Goal: Information Seeking & Learning: Learn about a topic

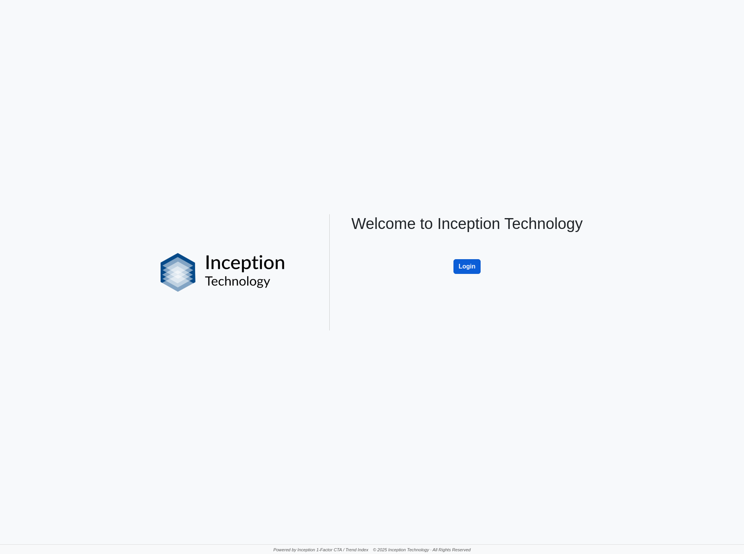
click at [461, 265] on button "Login" at bounding box center [466, 266] width 27 height 15
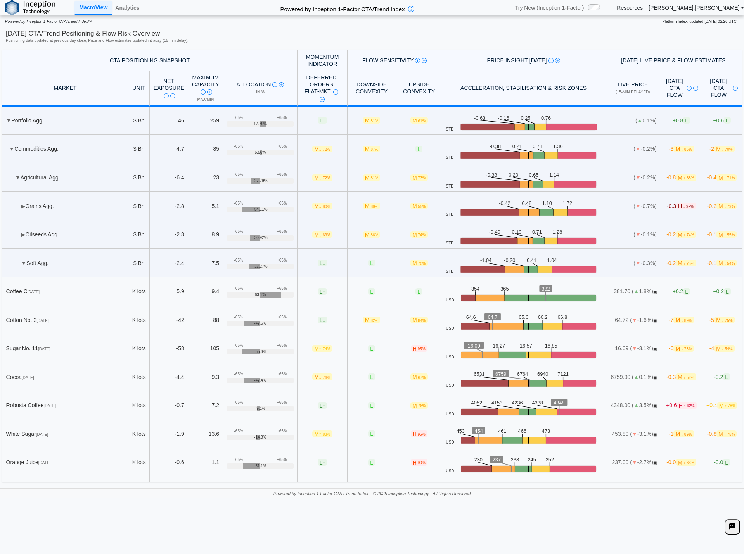
scroll to position [116, 0]
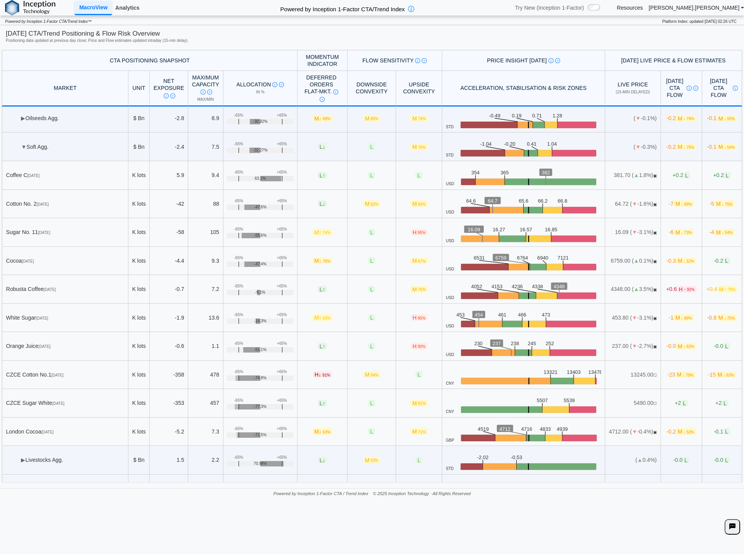
click at [121, 7] on link "Analytics" at bounding box center [127, 7] width 30 height 13
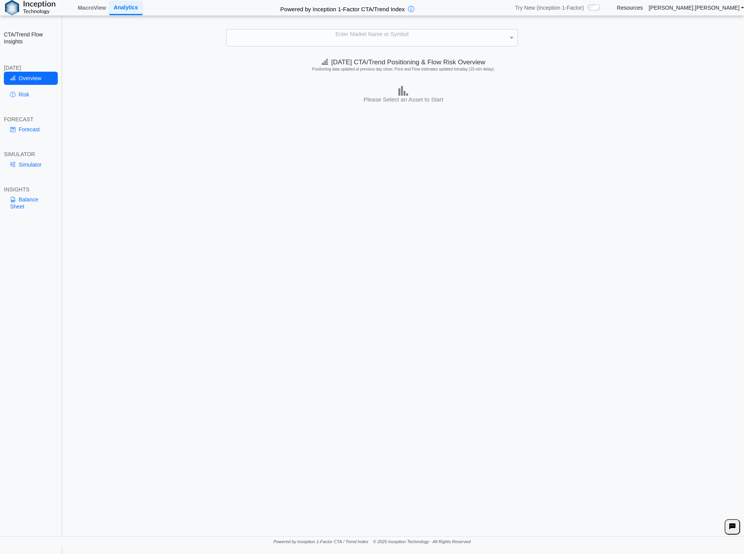
click at [350, 39] on div "Enter Market Name or Symbol" at bounding box center [371, 37] width 290 height 17
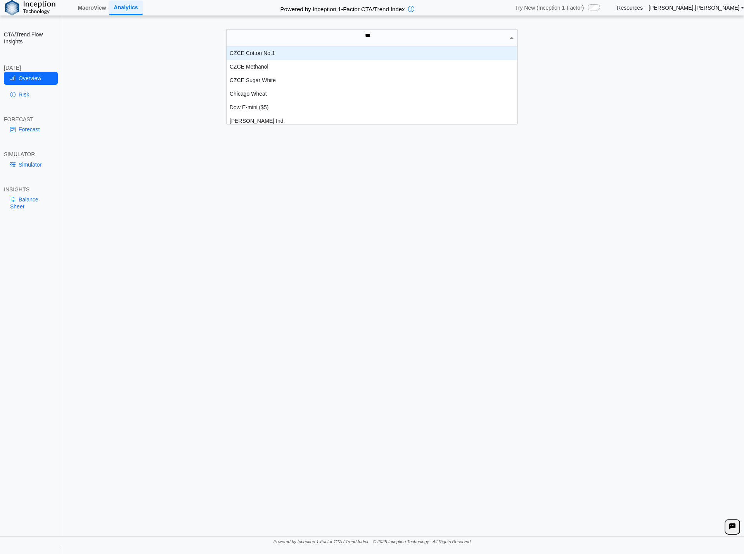
scroll to position [35, 285]
type input "*****"
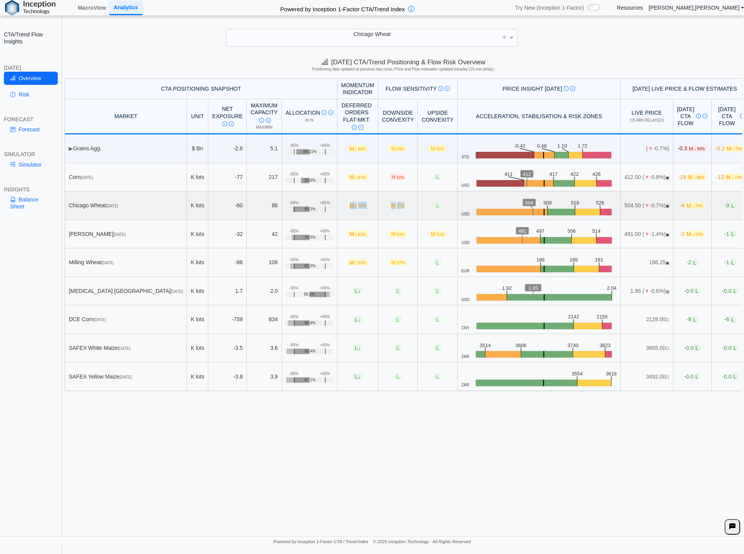
drag, startPoint x: 332, startPoint y: 204, endPoint x: 397, endPoint y: 201, distance: 65.2
click at [397, 201] on tr "Chicago Wheat Dec 25 K lots -60 86 +65% -65% -69.3% M ↓ 75% M 77% L USD .zone-t…" at bounding box center [407, 206] width 684 height 29
click at [692, 205] on span "↓ 70%" at bounding box center [697, 206] width 11 height 4
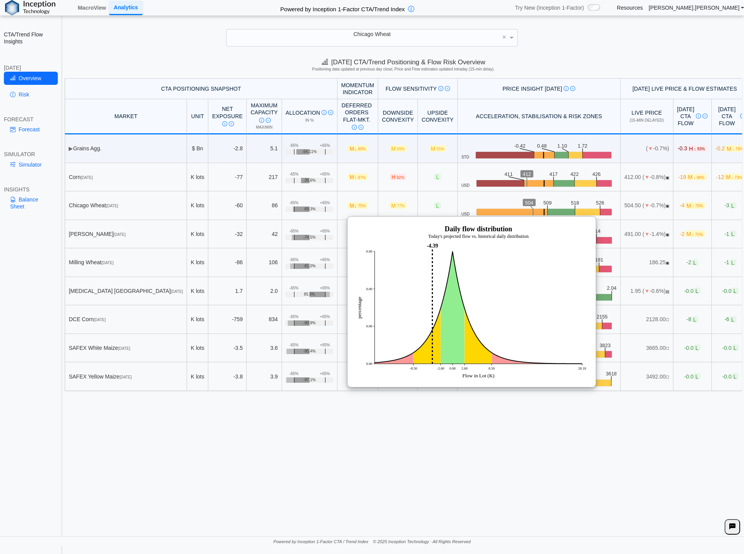
click at [556, 446] on div "Today's CTA/Trend Positioning & Flow Risk Overview Positioning data updated at …" at bounding box center [403, 295] width 681 height 482
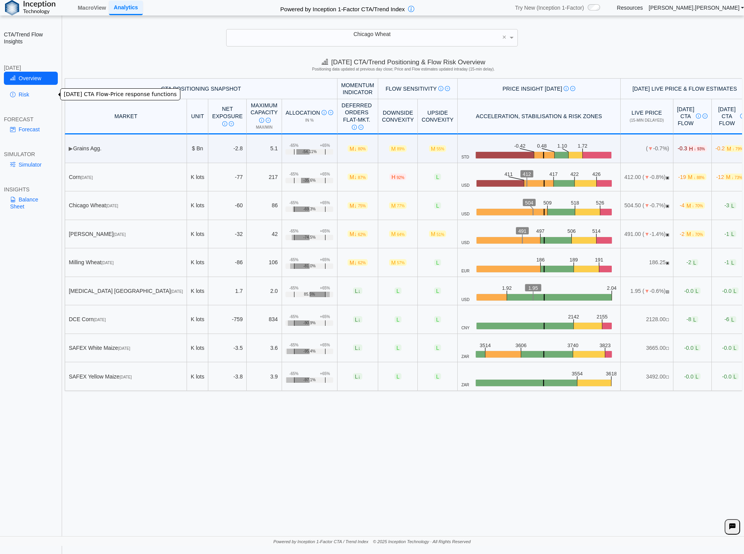
click at [34, 96] on link "Risk" at bounding box center [31, 94] width 54 height 13
